Goal: Information Seeking & Learning: Learn about a topic

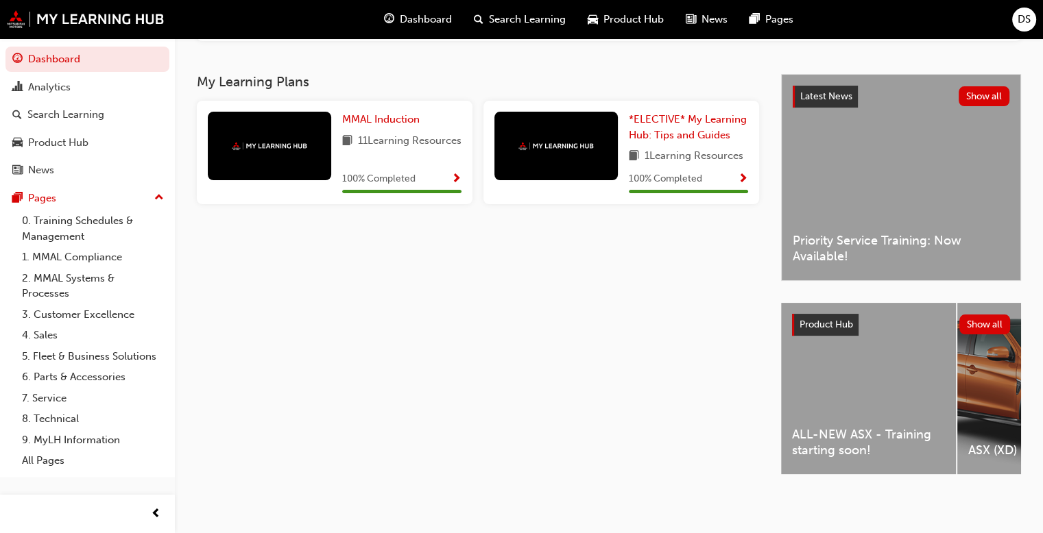
scroll to position [244, 0]
click at [874, 386] on div "ALL-NEW ASX - Training starting soon!" at bounding box center [868, 388] width 175 height 171
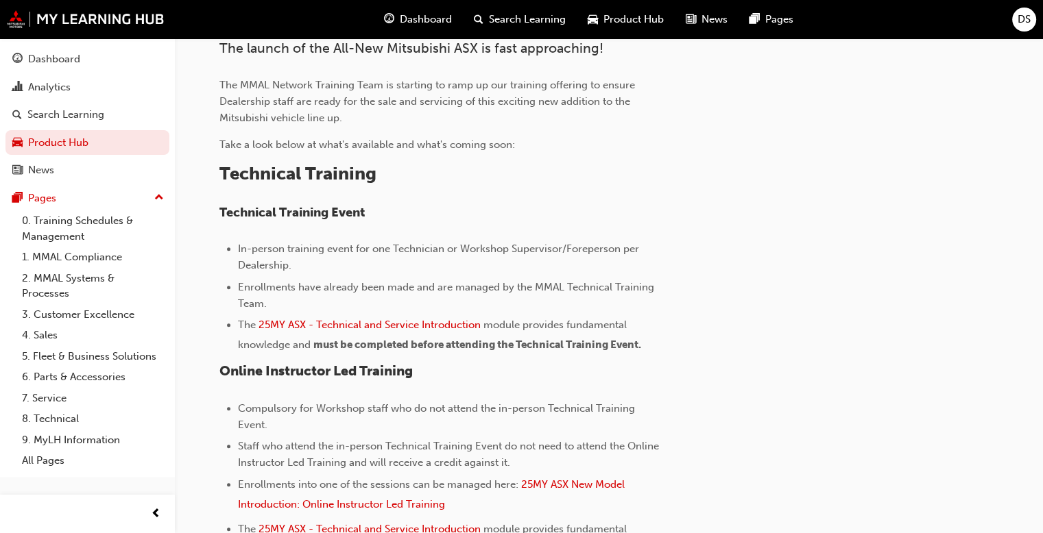
scroll to position [480, 0]
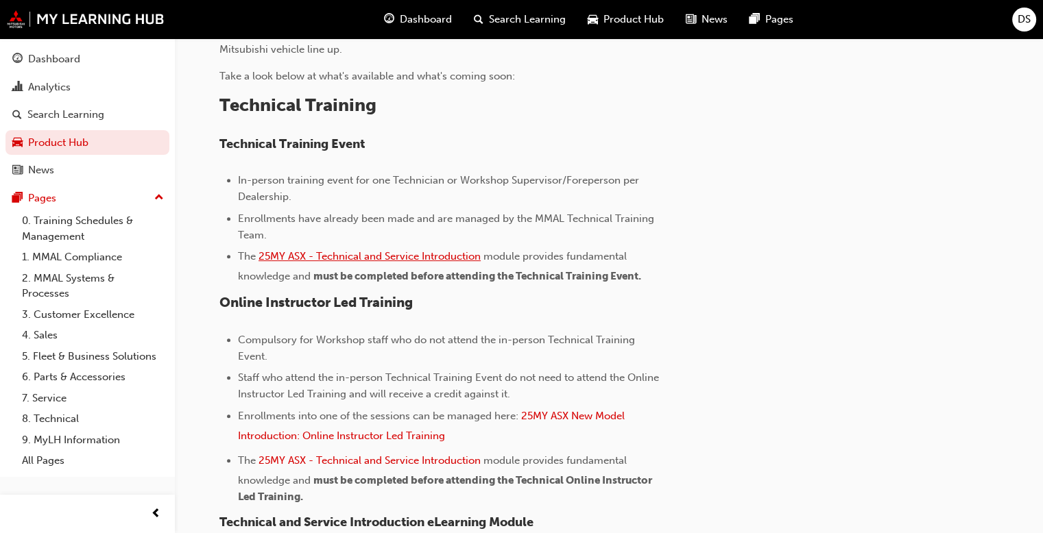
click at [355, 254] on span "25MY ASX - Technical and Service Introduction" at bounding box center [369, 256] width 222 height 12
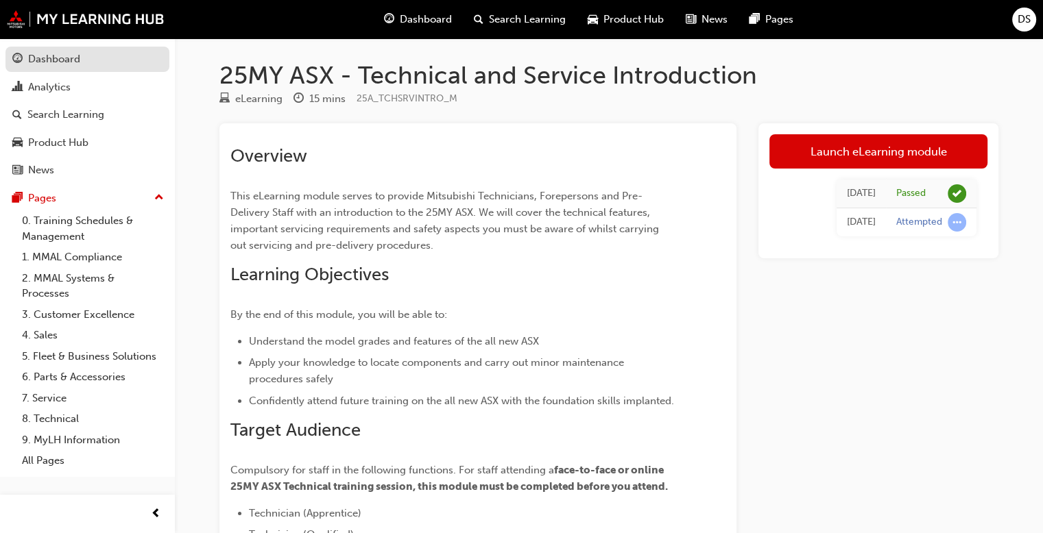
click at [63, 66] on div "Dashboard" at bounding box center [54, 59] width 52 height 16
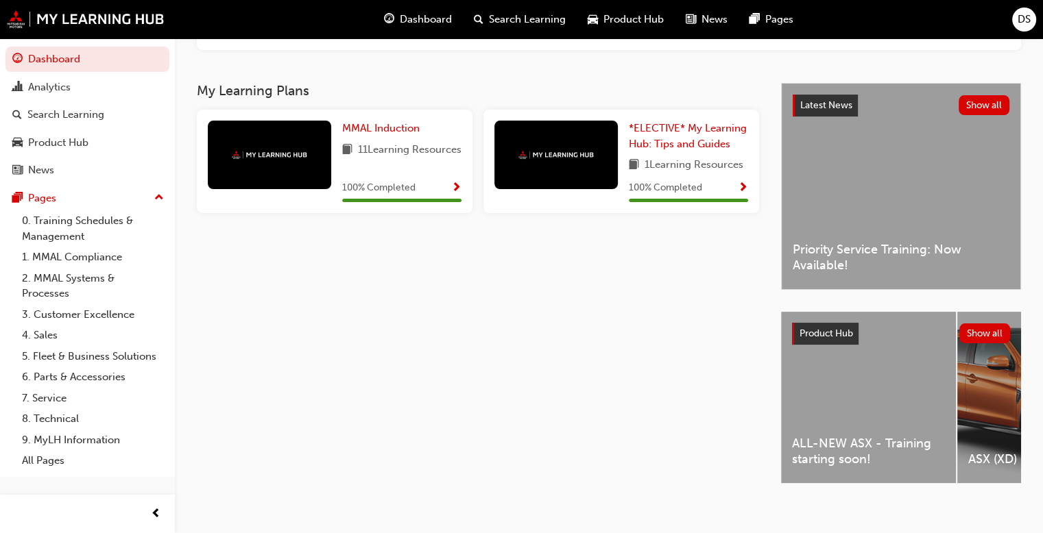
scroll to position [244, 0]
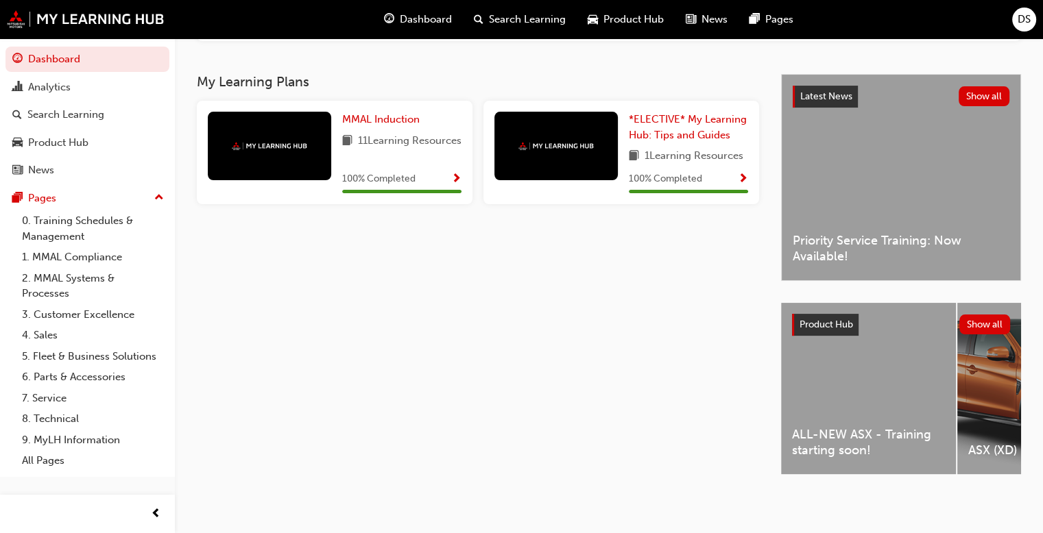
click at [844, 372] on div "ALL-NEW ASX - Training starting soon!" at bounding box center [868, 388] width 175 height 171
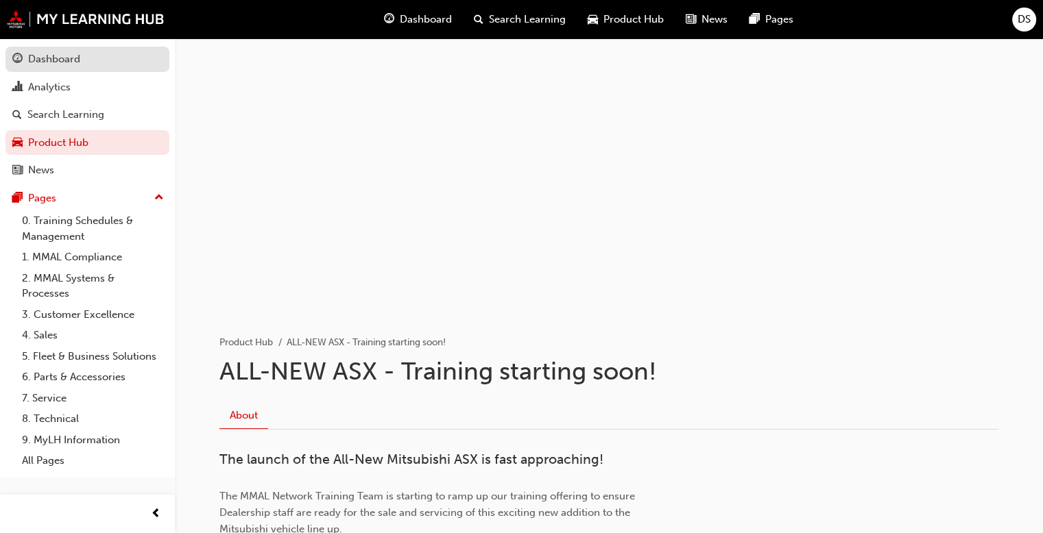
click at [98, 64] on div "Dashboard" at bounding box center [87, 59] width 150 height 17
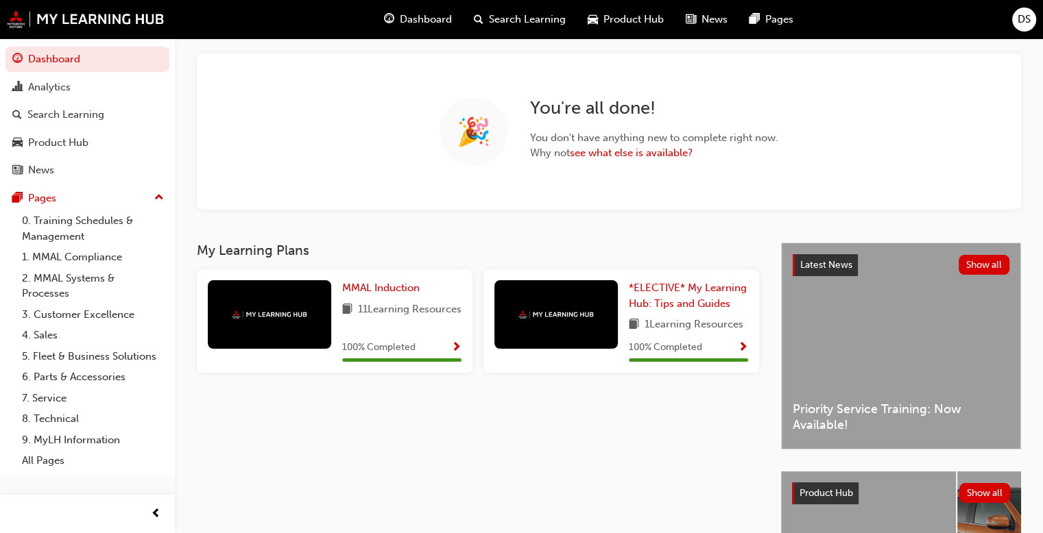
scroll to position [244, 0]
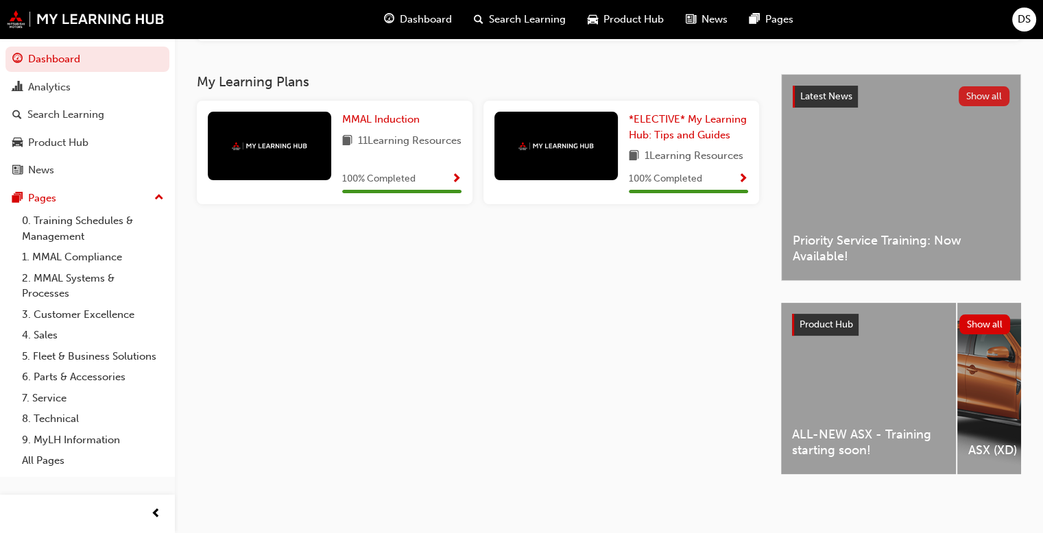
click at [985, 91] on button "Show all" at bounding box center [984, 96] width 51 height 20
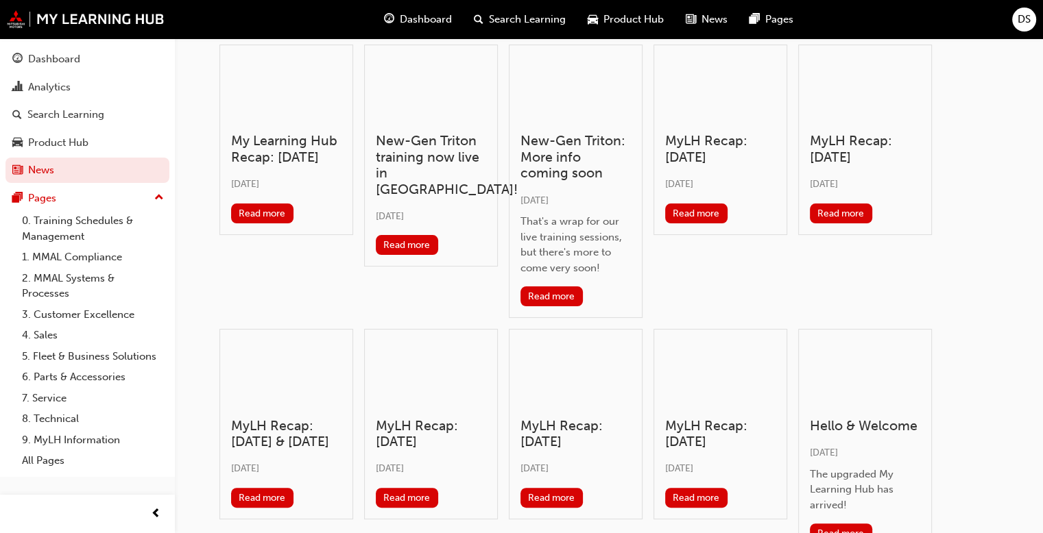
scroll to position [381, 0]
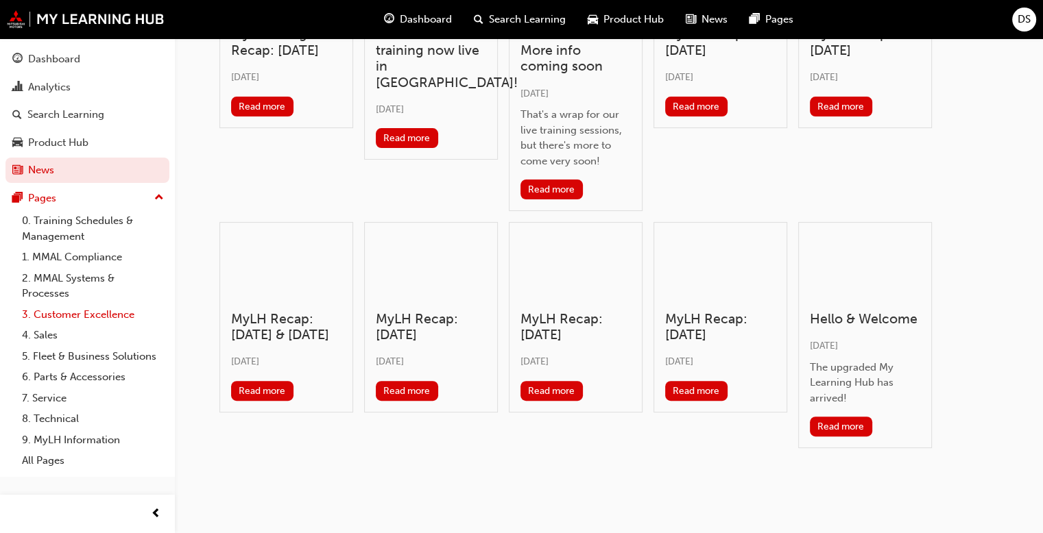
click at [104, 314] on link "3. Customer Excellence" at bounding box center [92, 314] width 153 height 21
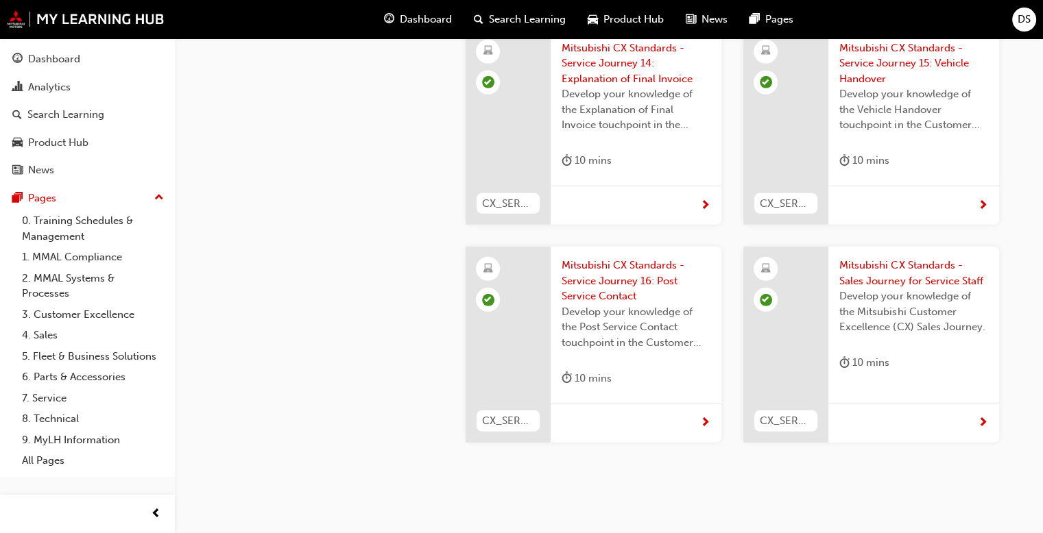
scroll to position [3947, 0]
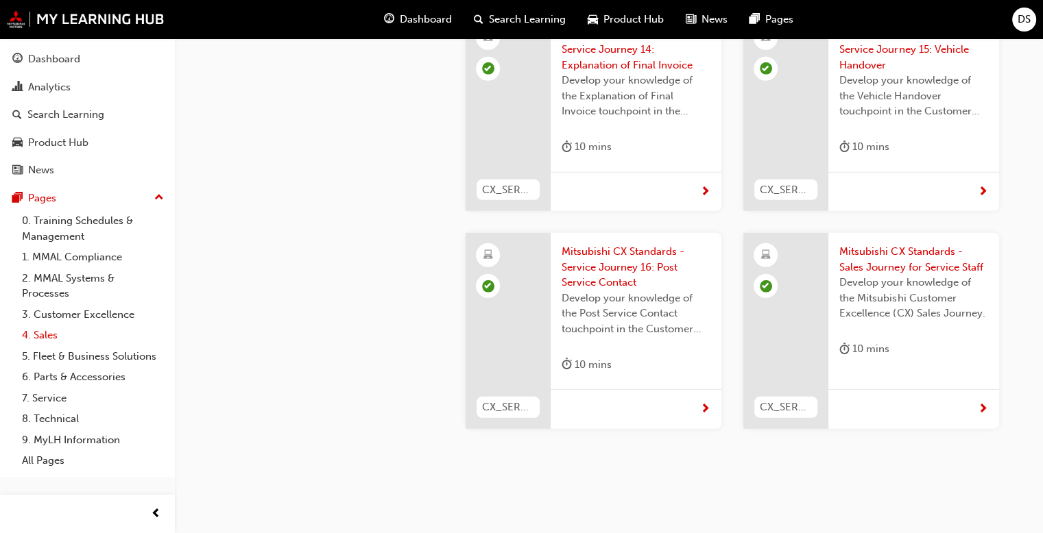
click at [53, 339] on link "4. Sales" at bounding box center [92, 335] width 153 height 21
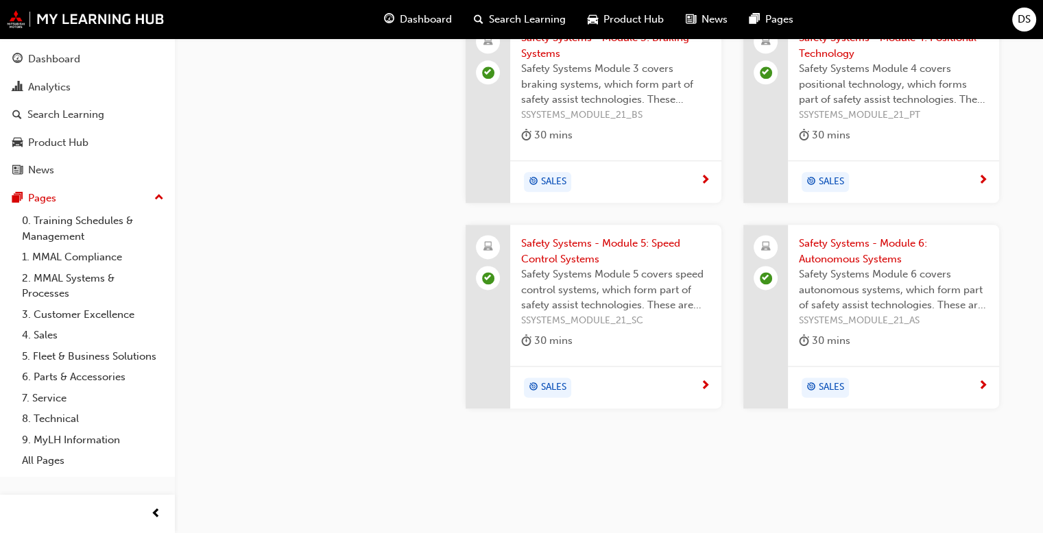
scroll to position [1732, 0]
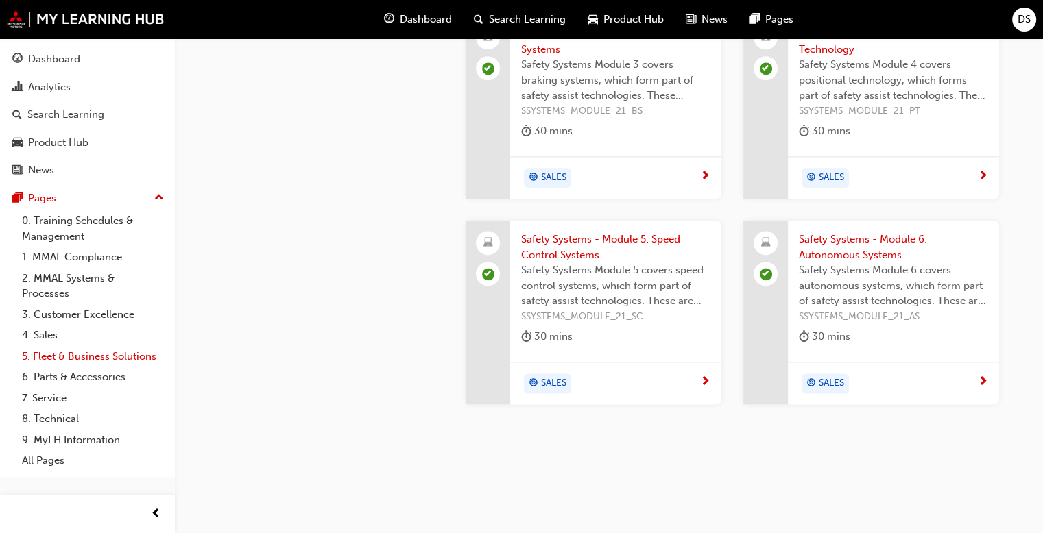
click at [58, 357] on link "5. Fleet & Business Solutions" at bounding box center [92, 356] width 153 height 21
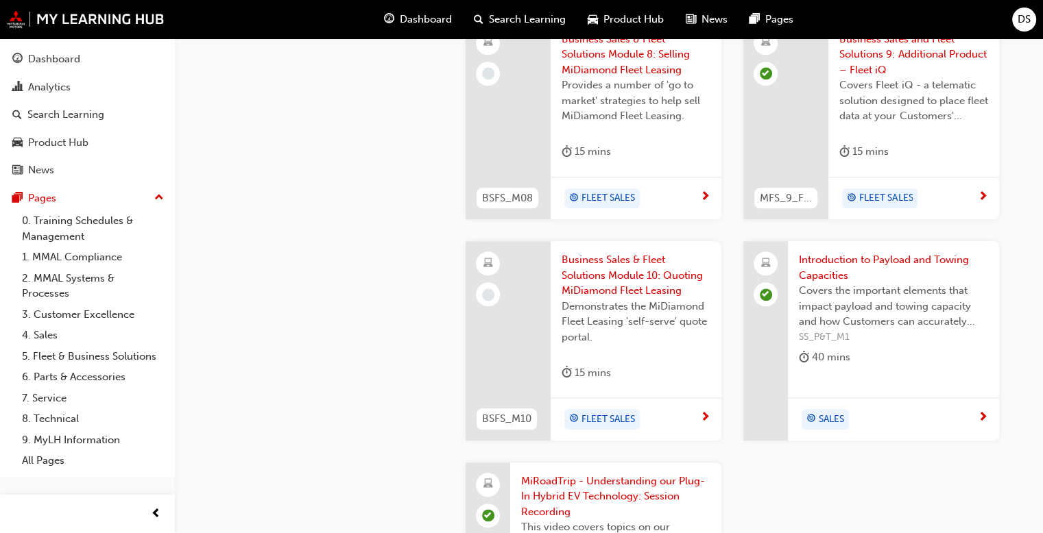
scroll to position [1646, 0]
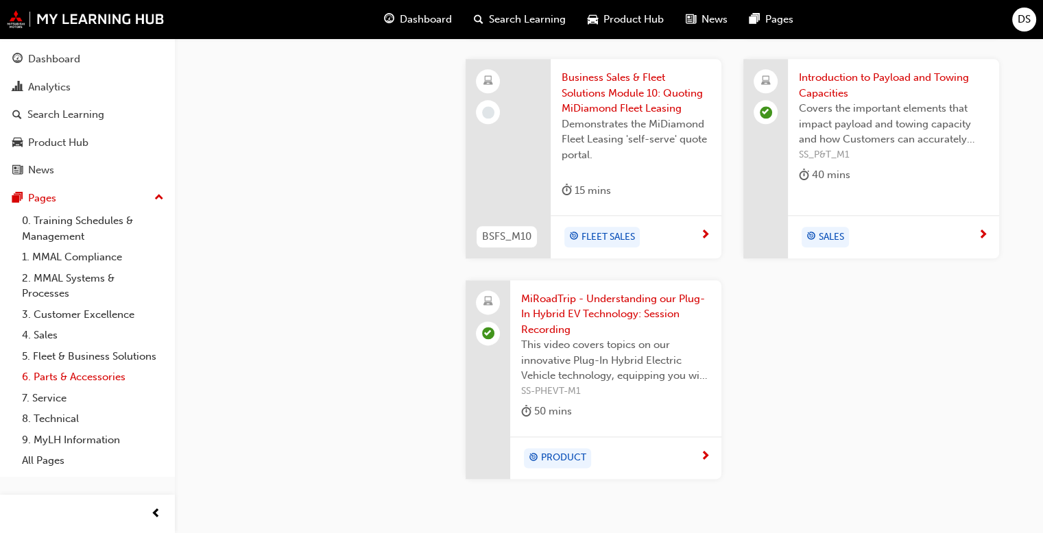
click at [64, 379] on link "6. Parts & Accessories" at bounding box center [92, 377] width 153 height 21
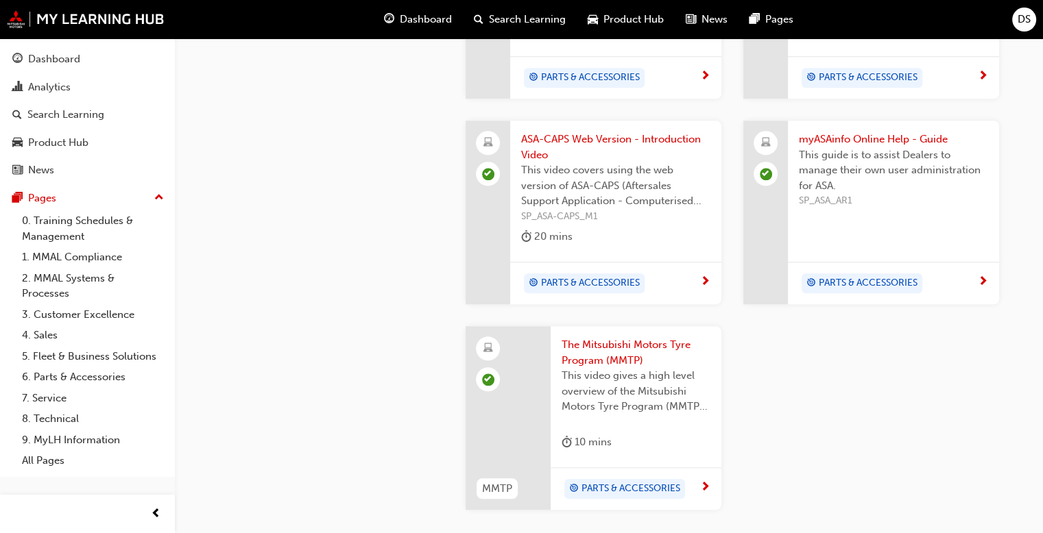
scroll to position [1423, 0]
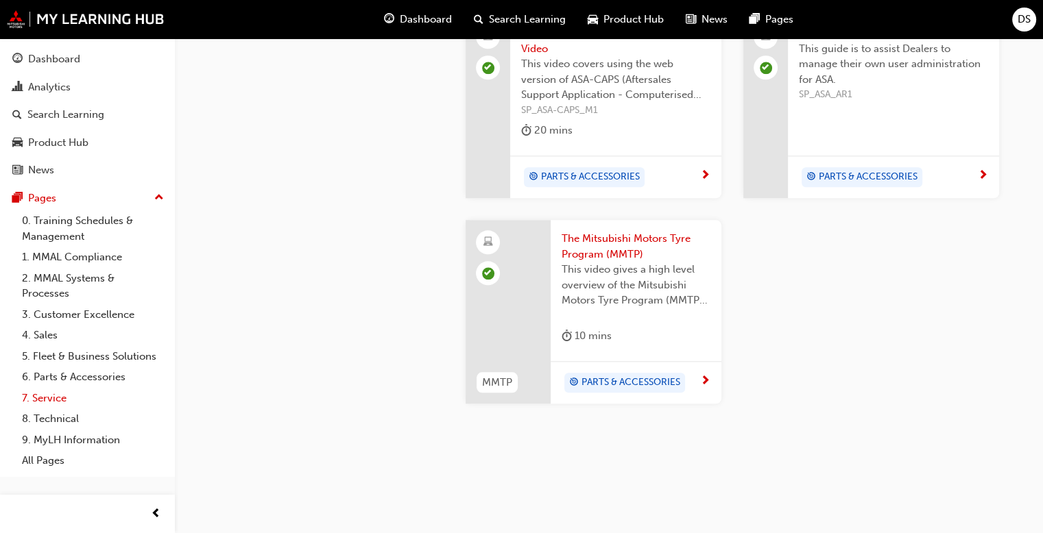
click at [57, 398] on link "7. Service" at bounding box center [92, 398] width 153 height 21
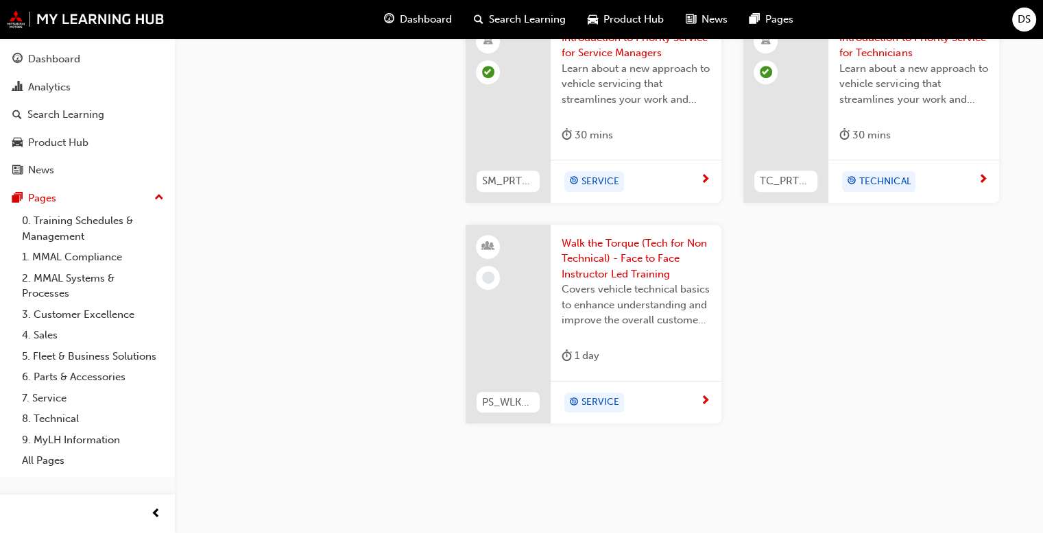
scroll to position [686, 0]
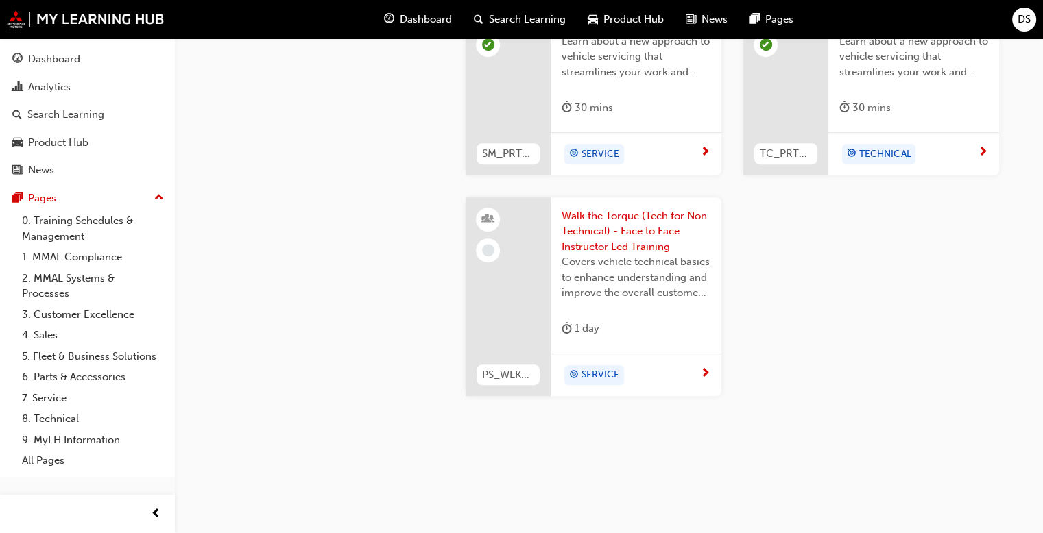
click at [644, 237] on span "Walk the Torque (Tech for Non Technical) - Face to Face Instructor Led Training" at bounding box center [636, 231] width 149 height 47
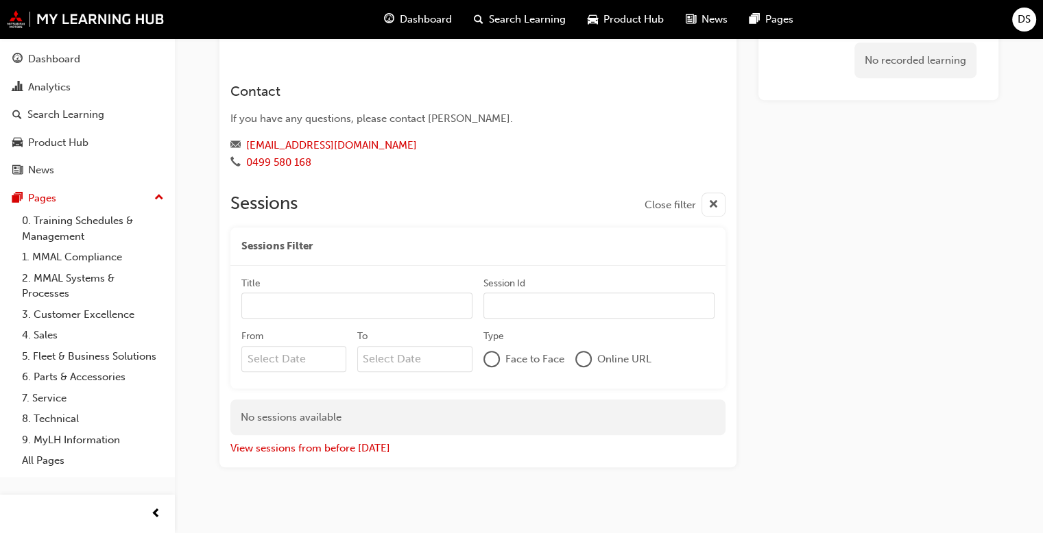
scroll to position [834, 0]
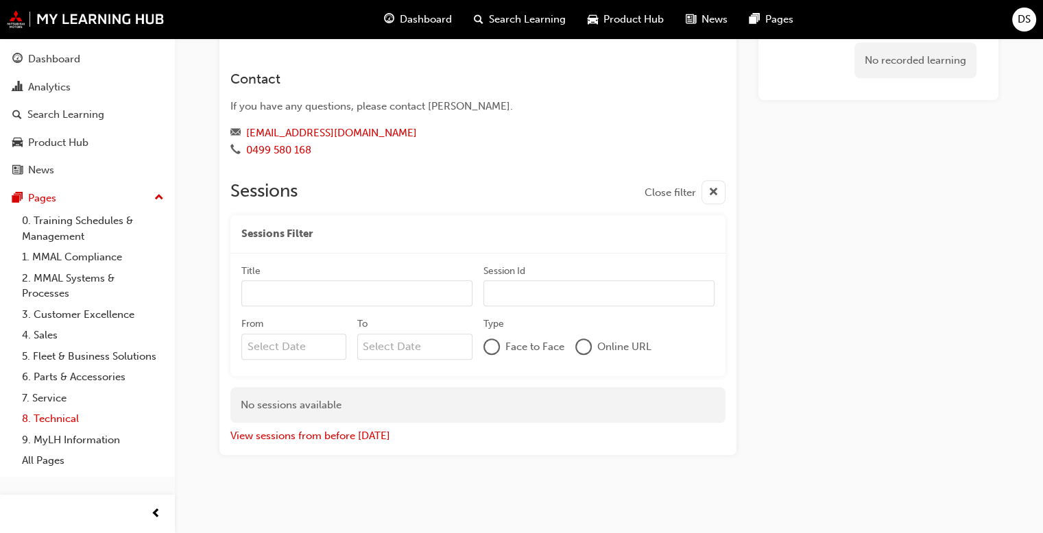
click at [74, 424] on link "8. Technical" at bounding box center [92, 419] width 153 height 21
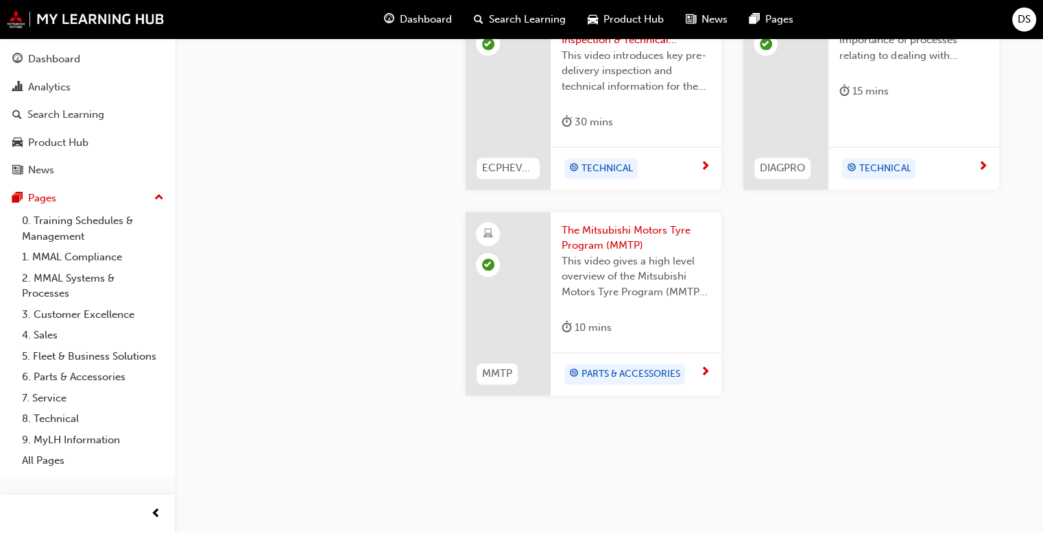
scroll to position [1807, 0]
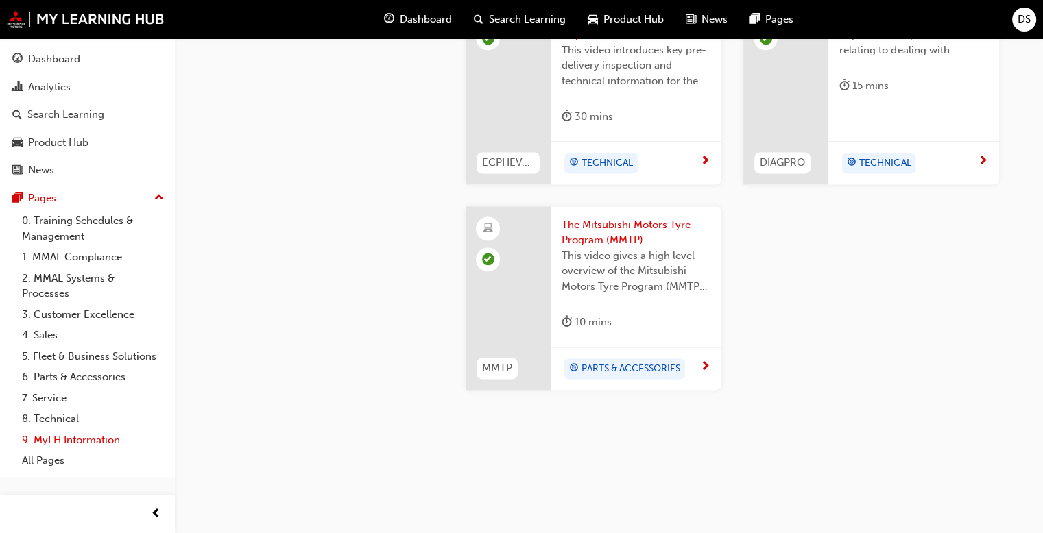
click at [51, 440] on link "9. MyLH Information" at bounding box center [92, 440] width 153 height 21
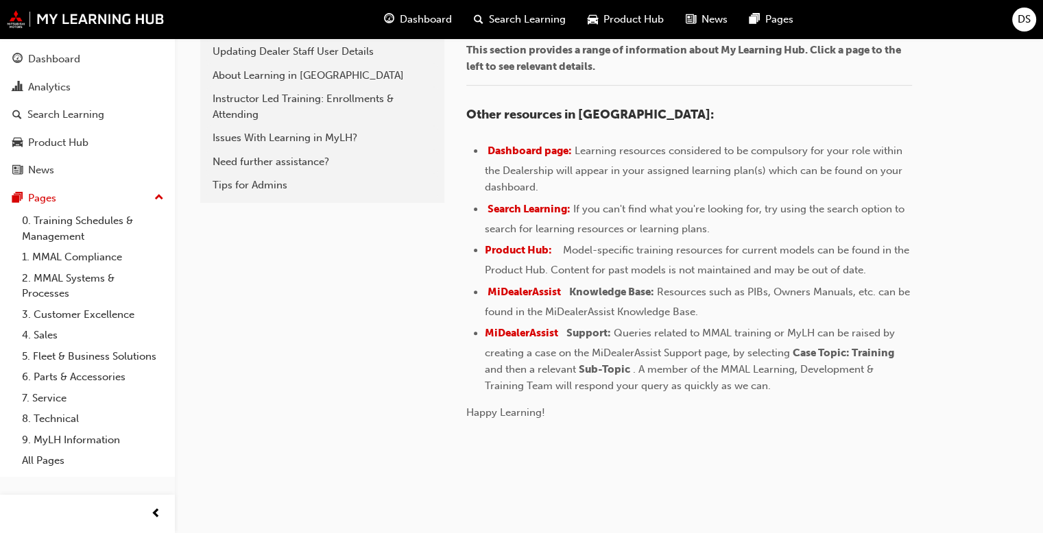
scroll to position [400, 0]
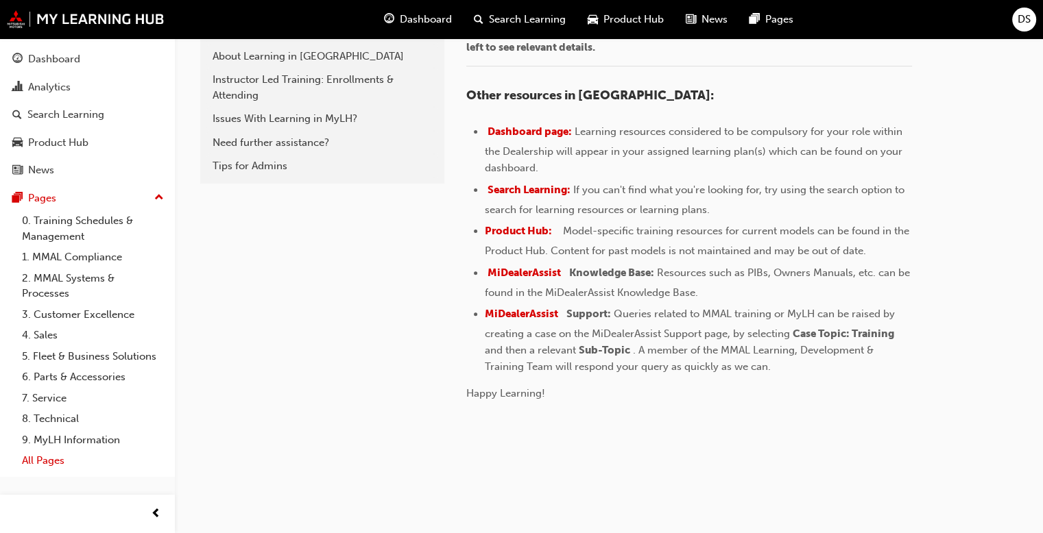
click at [46, 461] on link "All Pages" at bounding box center [92, 460] width 153 height 21
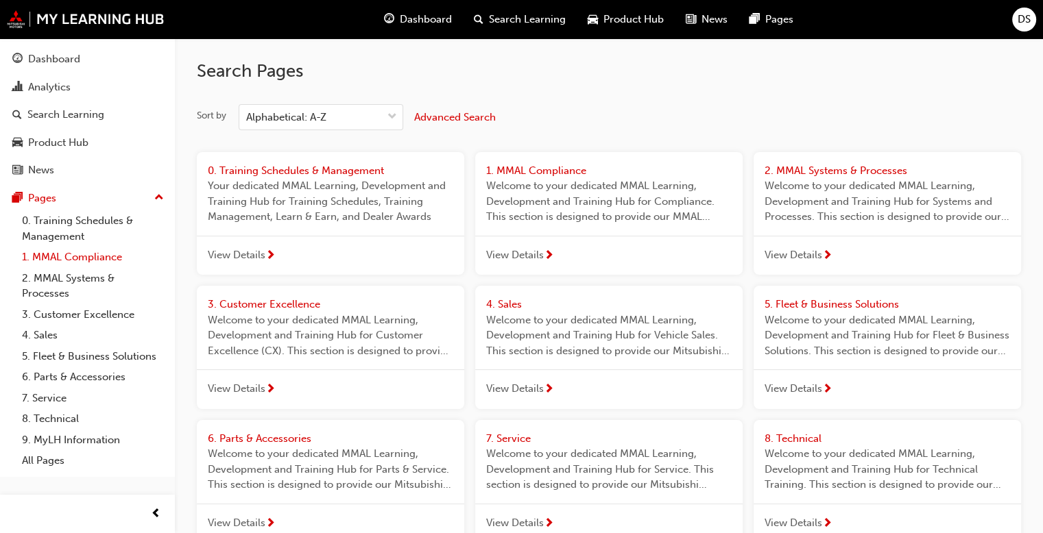
click at [104, 256] on link "1. MMAL Compliance" at bounding box center [92, 257] width 153 height 21
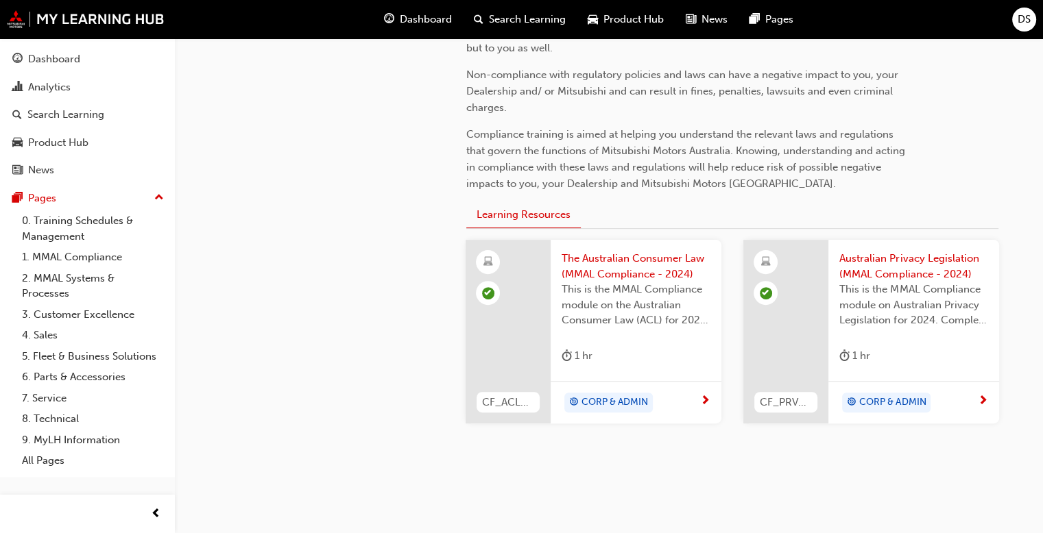
scroll to position [414, 0]
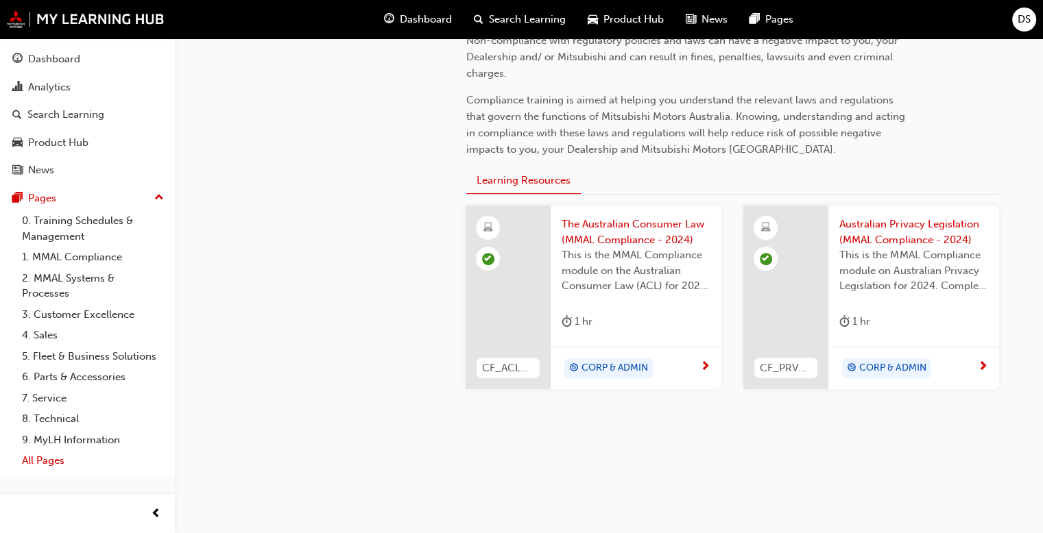
click at [47, 465] on link "All Pages" at bounding box center [92, 460] width 153 height 21
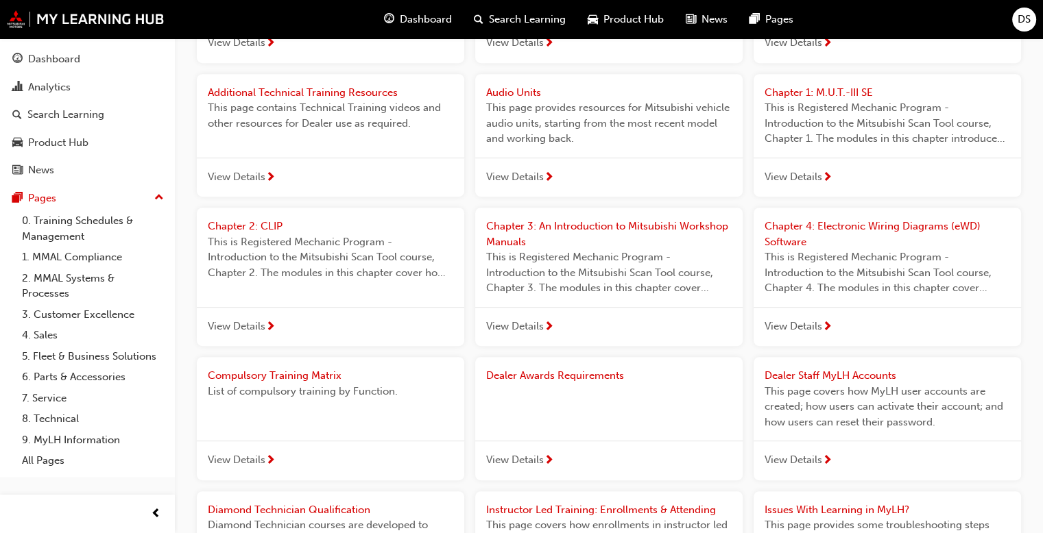
scroll to position [617, 0]
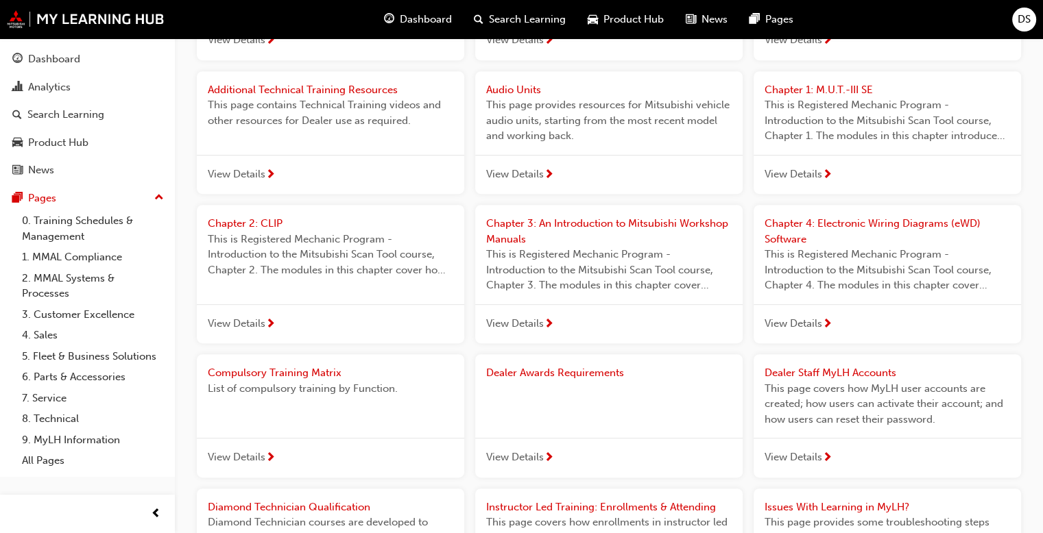
click at [271, 226] on span "Chapter 2: CLIP" at bounding box center [245, 223] width 75 height 12
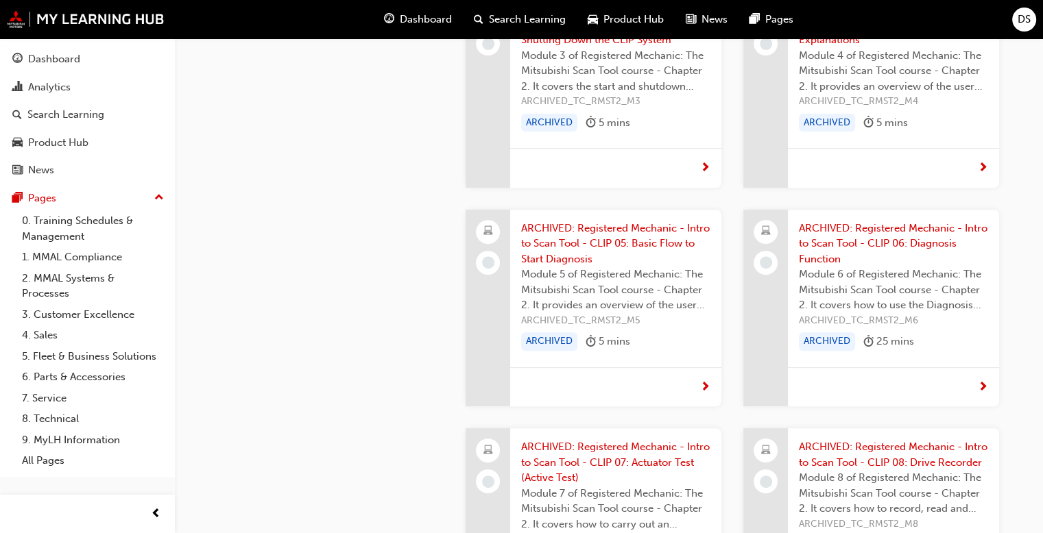
scroll to position [549, 0]
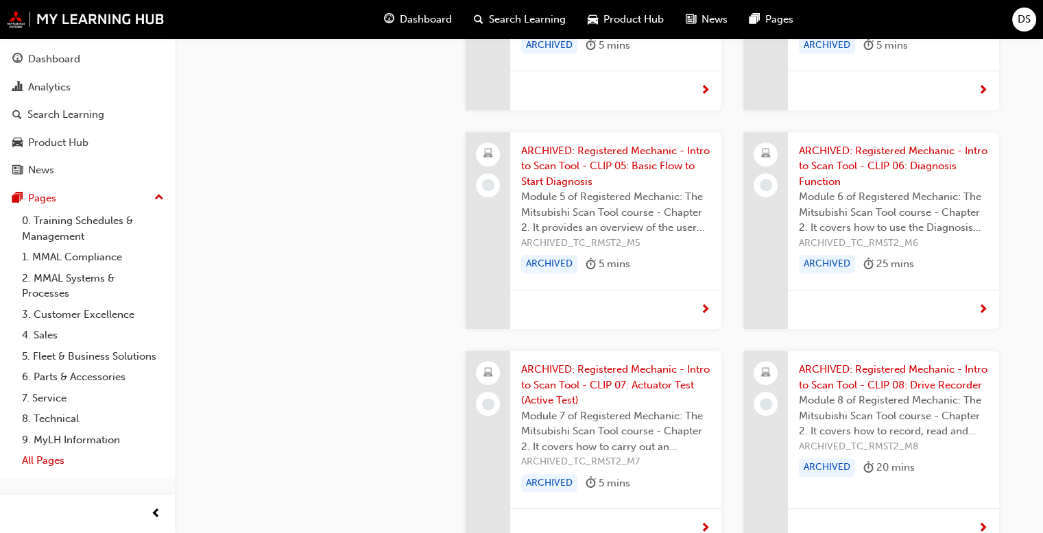
click at [52, 459] on link "All Pages" at bounding box center [92, 460] width 153 height 21
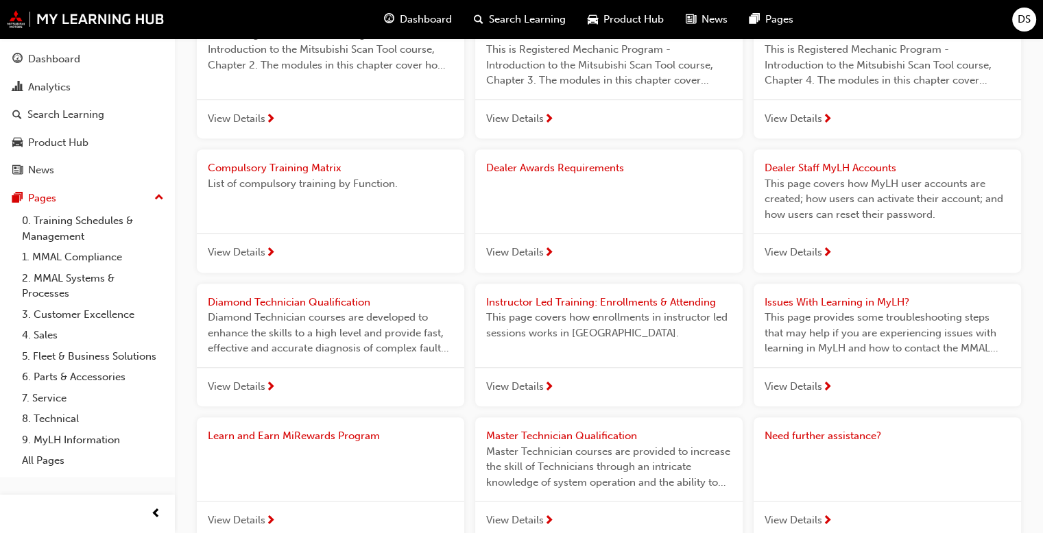
scroll to position [823, 0]
click at [577, 167] on span "Dealer Awards Requirements" at bounding box center [555, 167] width 138 height 12
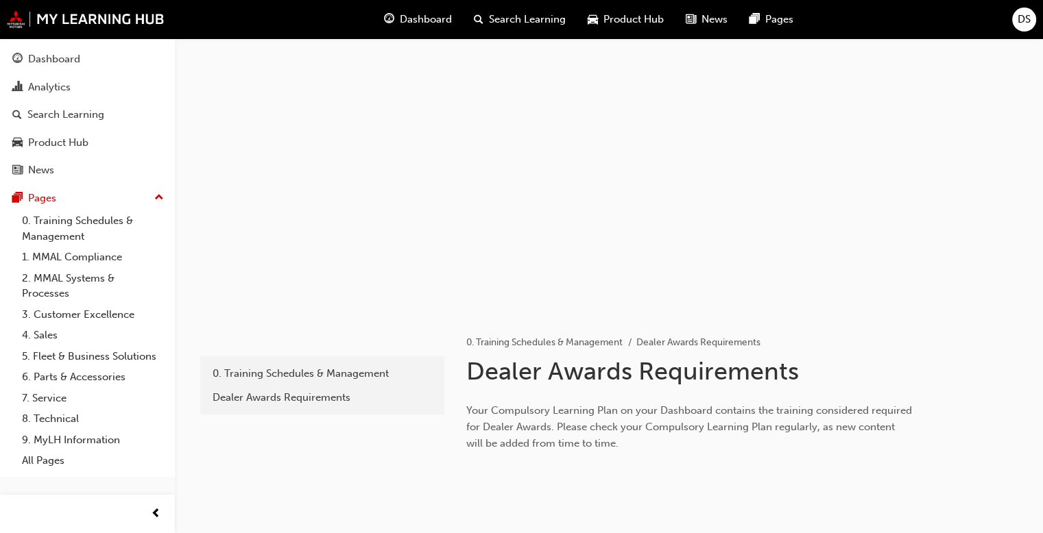
scroll to position [50, 0]
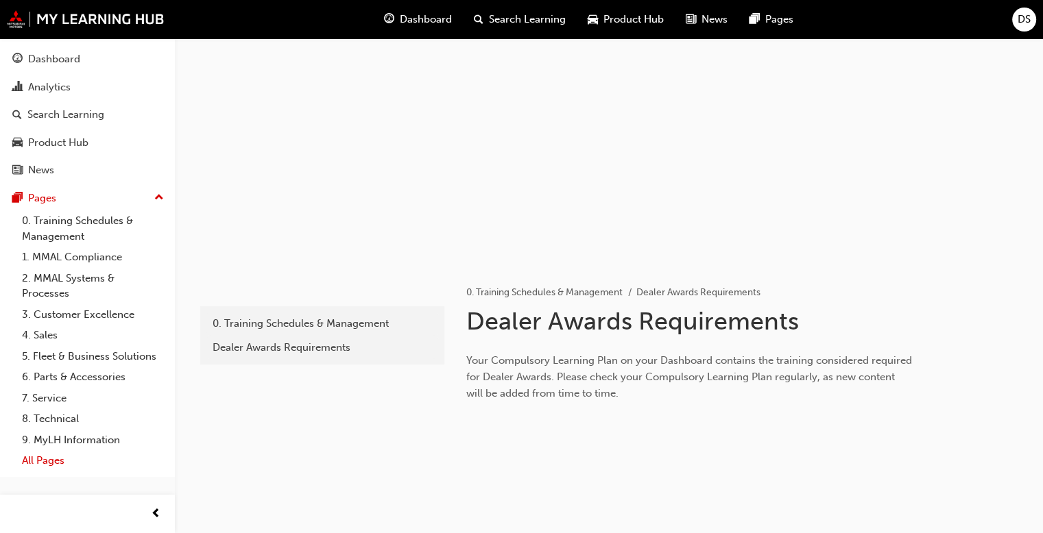
click at [60, 466] on link "All Pages" at bounding box center [92, 460] width 153 height 21
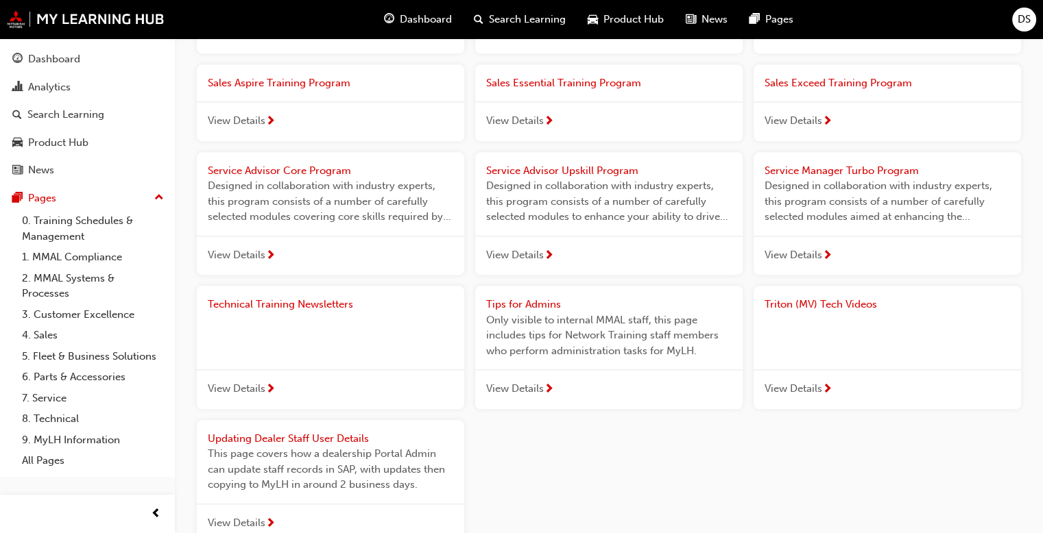
scroll to position [1490, 0]
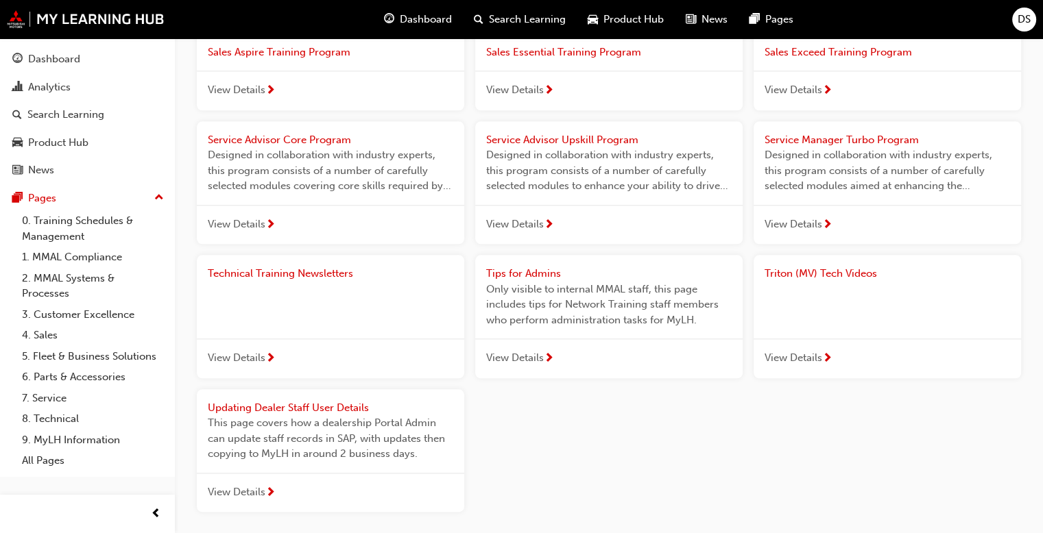
click at [570, 139] on span "Service Advisor Upskill Program" at bounding box center [562, 140] width 152 height 12
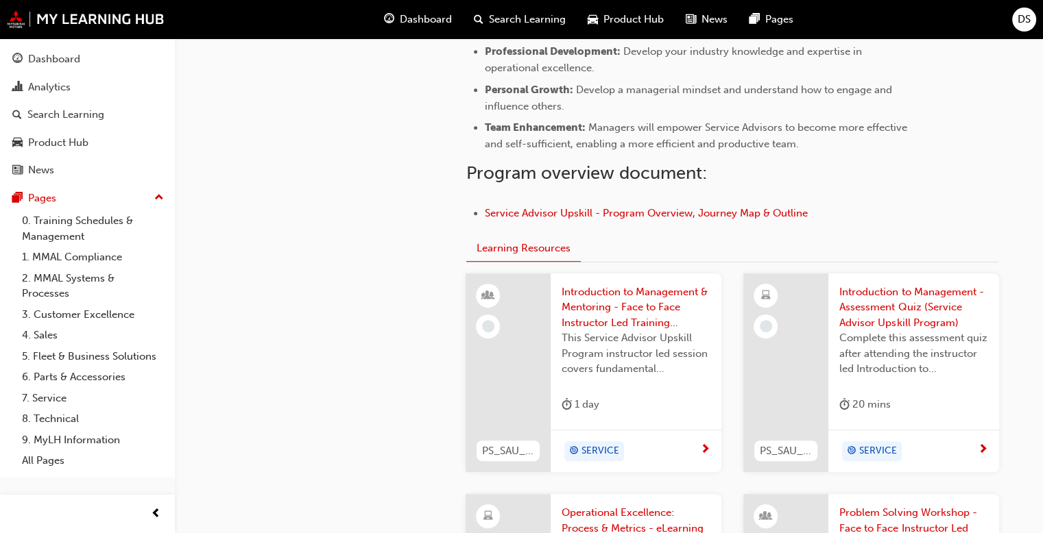
scroll to position [686, 0]
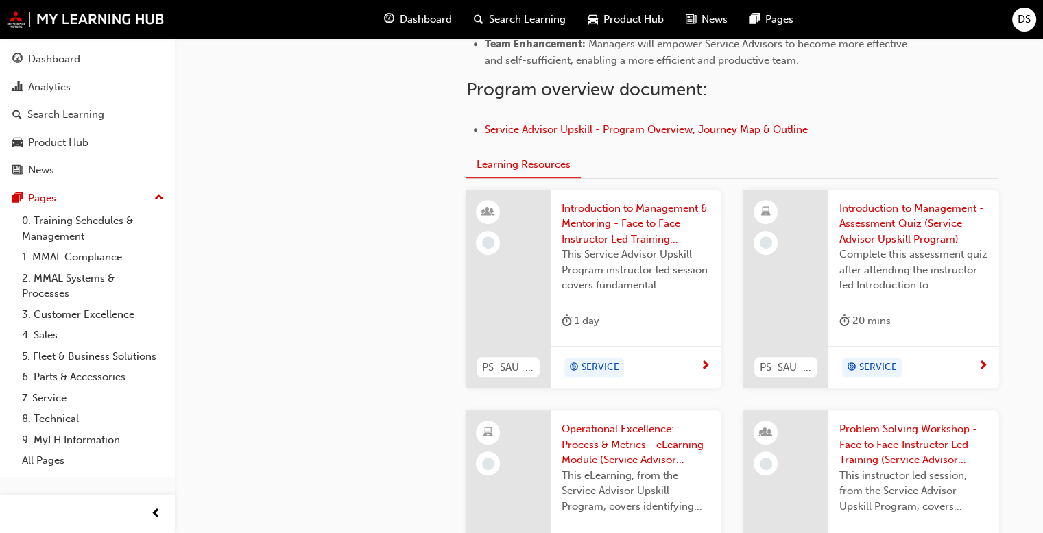
click at [620, 214] on span "Introduction to Management & Mentoring - Face to Face Instructor Led Training (…" at bounding box center [636, 224] width 149 height 47
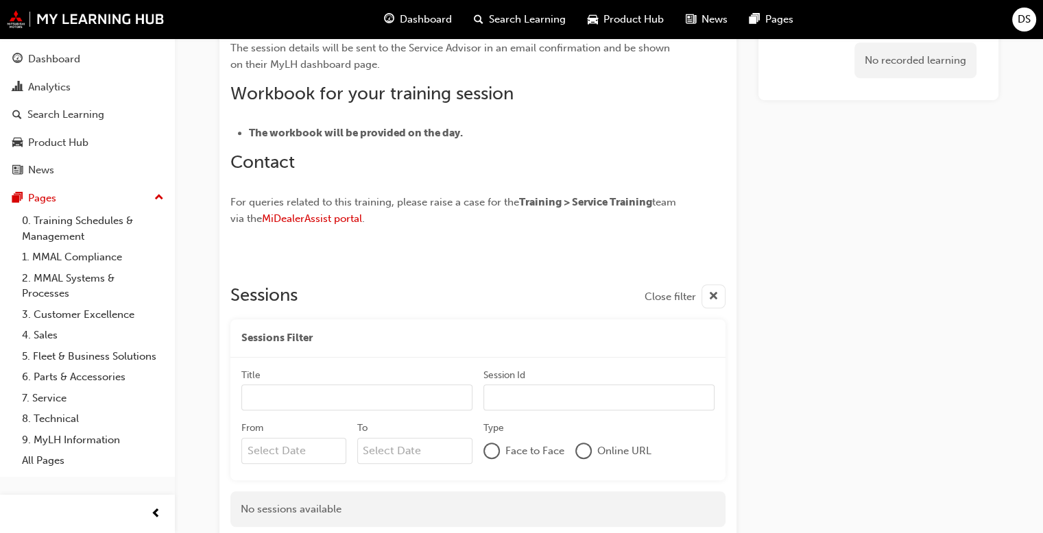
scroll to position [1068, 0]
